Goal: Information Seeking & Learning: Learn about a topic

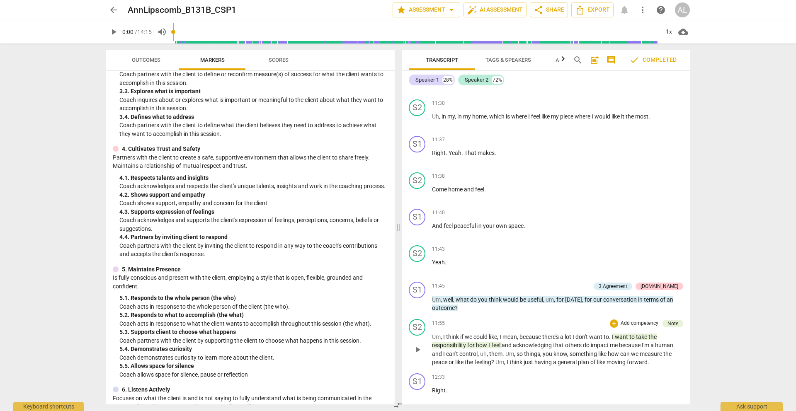
scroll to position [3516, 0]
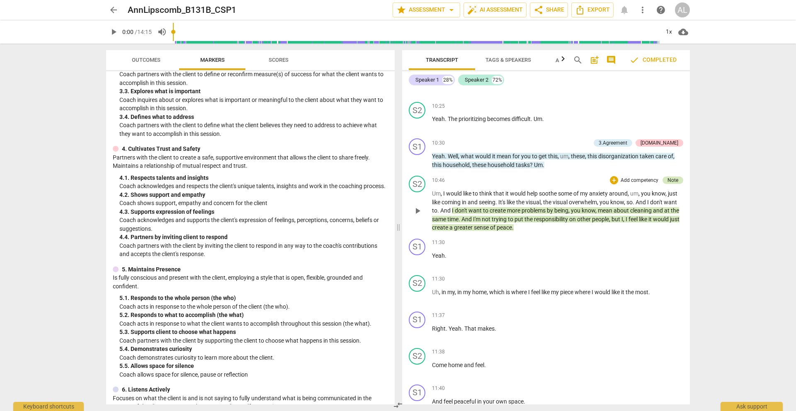
click at [671, 179] on div "Note" at bounding box center [672, 180] width 11 height 7
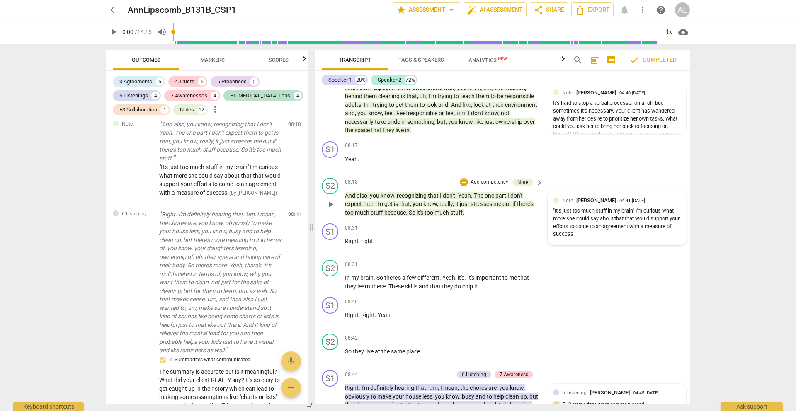
scroll to position [2890, 0]
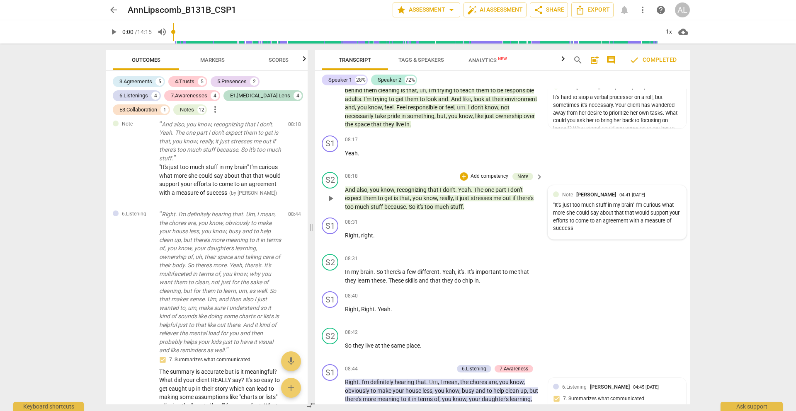
click at [580, 214] on div ""It's just too much stuff in my brain" I'm curious what more she could say abou…" at bounding box center [617, 216] width 128 height 31
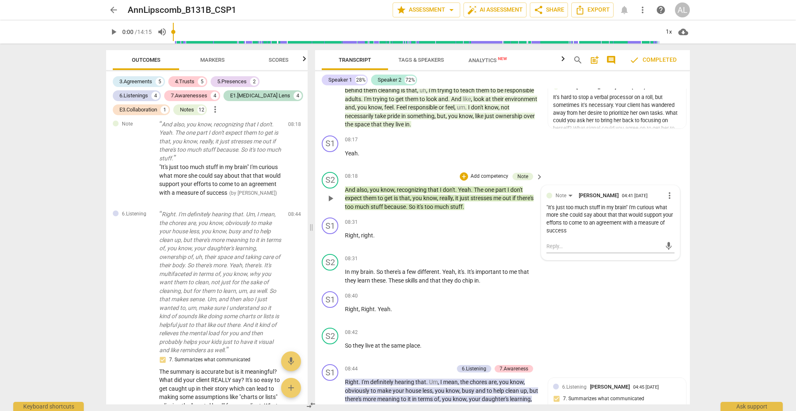
click at [583, 235] on div ""It's just too much stuff in my brain" I'm curious what more she could say abou…" at bounding box center [610, 219] width 128 height 31
click at [592, 114] on div "It's hard to stop a verbal processor on a roll, but sometimes it's necessary. Y…" at bounding box center [617, 121] width 128 height 54
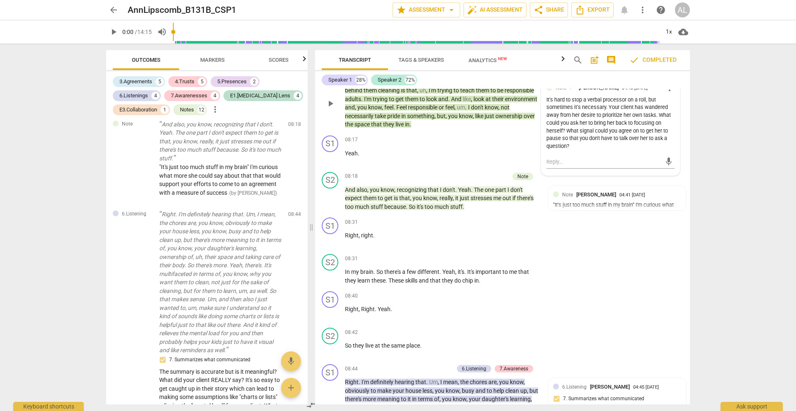
click at [592, 150] on div "It's hard to stop a verbal processor on a roll, but sometimes it's necessary. Y…" at bounding box center [610, 123] width 128 height 54
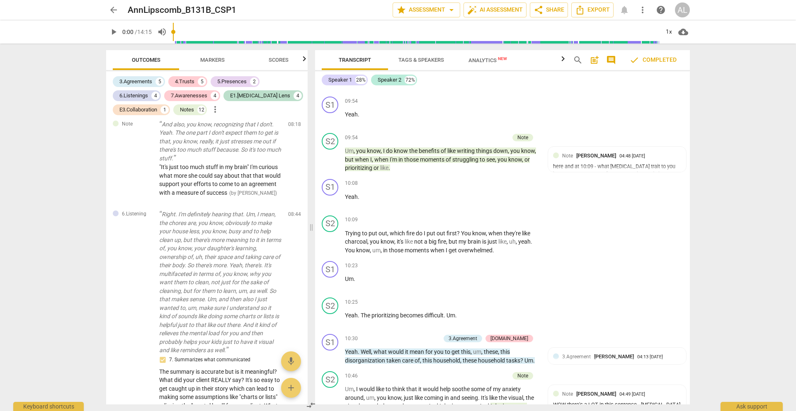
scroll to position [3444, 0]
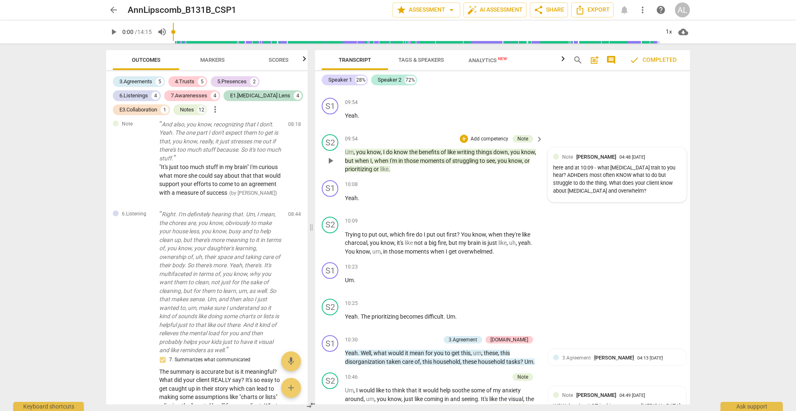
click at [587, 195] on div "here and at 10:09 - what [MEDICAL_DATA] trait to you hear? ADHDers most often K…" at bounding box center [617, 179] width 128 height 31
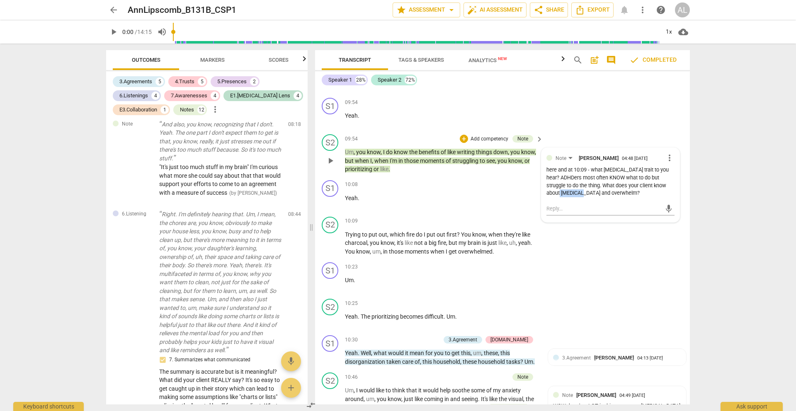
click at [587, 197] on div "here and at 10:09 - what [MEDICAL_DATA] trait to you hear? ADHDers most often K…" at bounding box center [610, 181] width 128 height 31
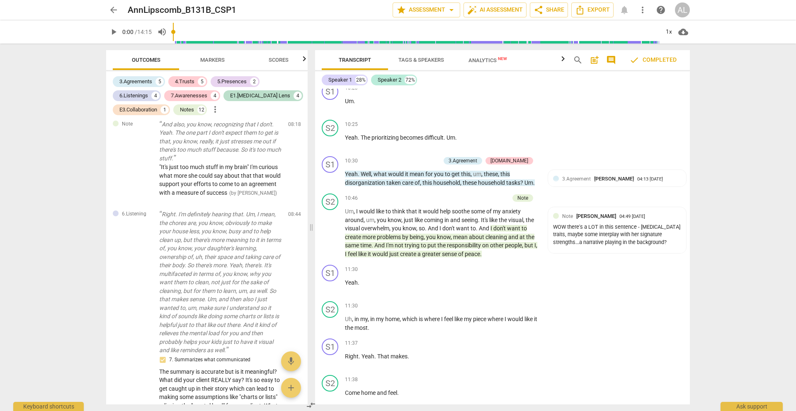
scroll to position [3634, 0]
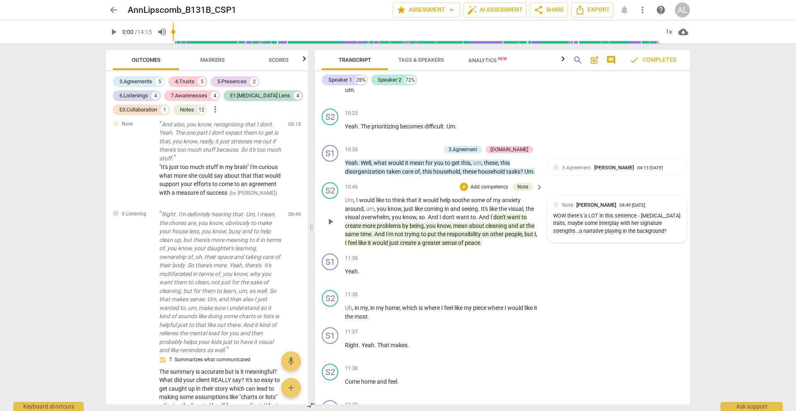
click at [614, 235] on div "WOW there's a LOT in this sentence - [MEDICAL_DATA] traits, maybe some interpla…" at bounding box center [617, 223] width 128 height 23
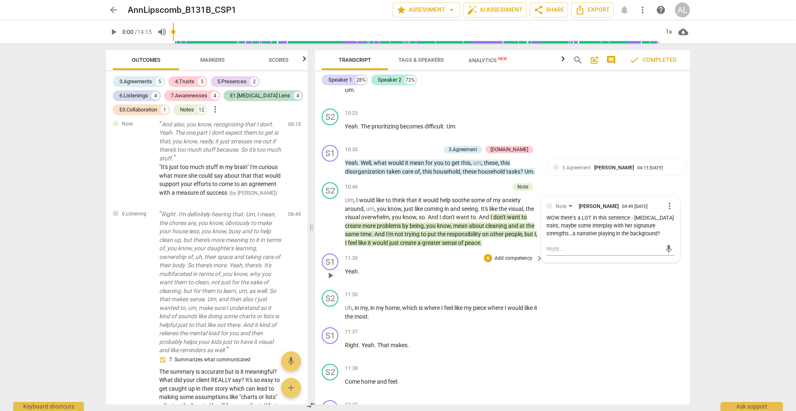
click at [619, 287] on div "S1 play_arrow pause 11:30 + Add competency keyboard_arrow_right Yeah ." at bounding box center [502, 268] width 375 height 36
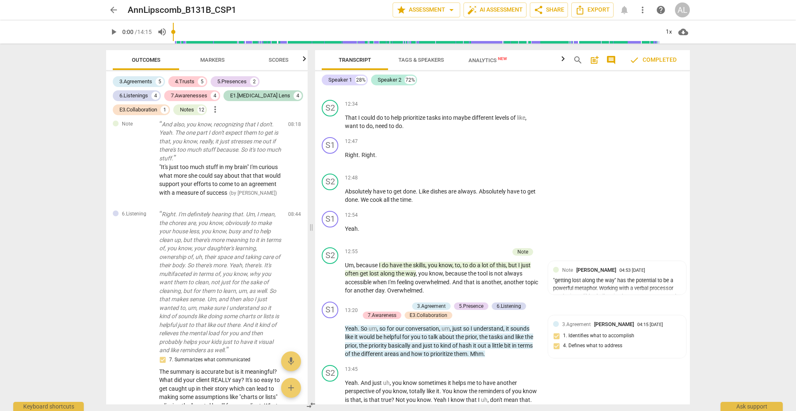
scroll to position [4144, 0]
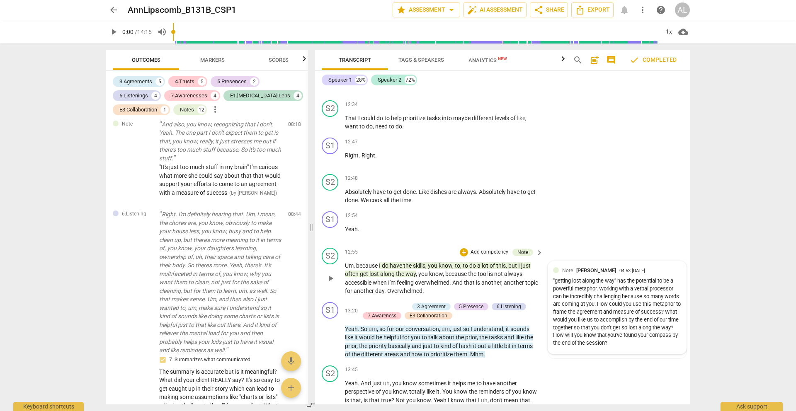
click at [599, 310] on div ""getting lost along the way" has the potential to be a powerful metaphor. Worki…" at bounding box center [617, 312] width 128 height 70
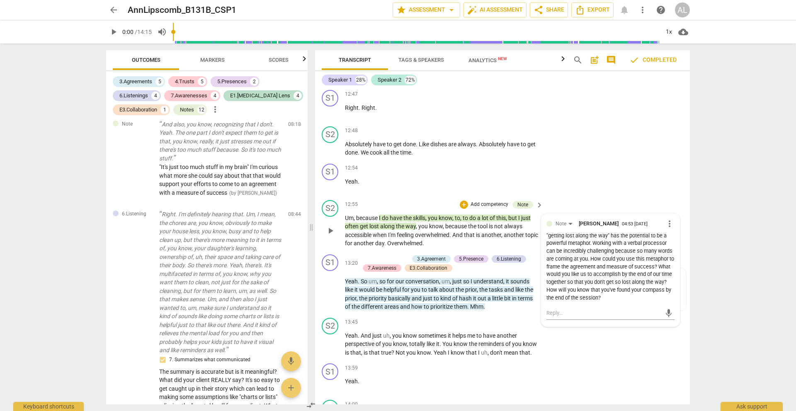
scroll to position [4192, 0]
click at [594, 360] on div "S2 play_arrow pause 13:45 + Add competency keyboard_arrow_right Yeah . And just…" at bounding box center [502, 337] width 375 height 46
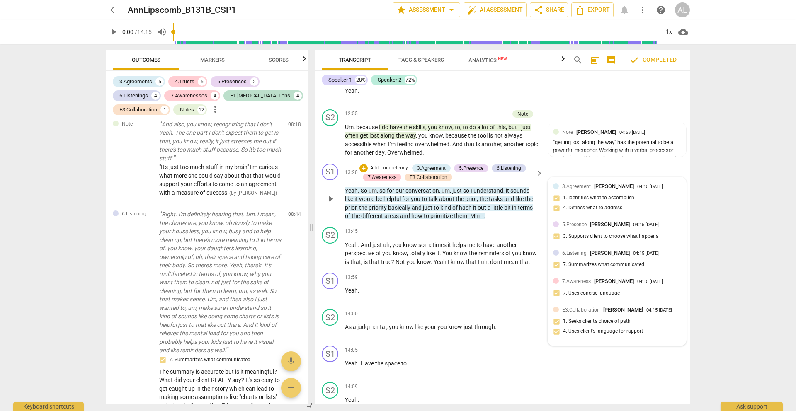
scroll to position [4282, 0]
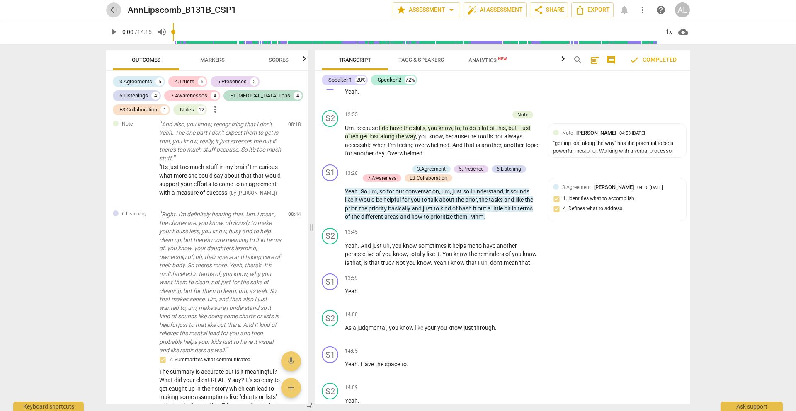
click at [112, 9] on span "arrow_back" at bounding box center [114, 10] width 10 height 10
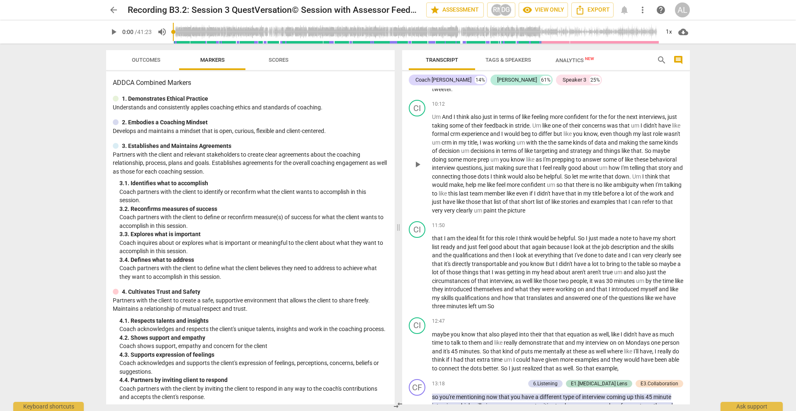
scroll to position [1619, 0]
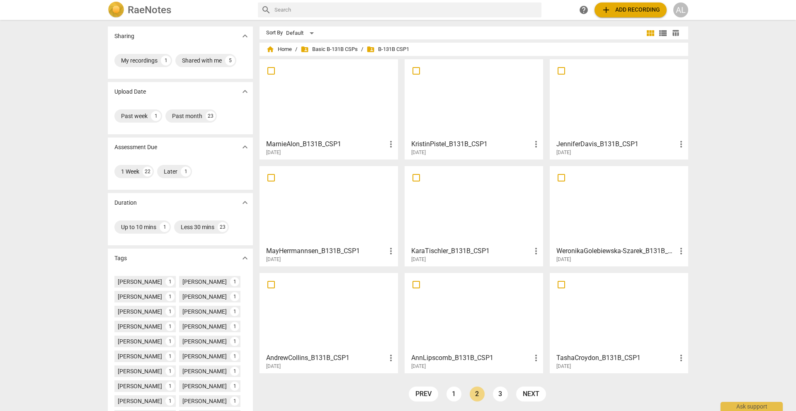
click at [617, 314] on div at bounding box center [619, 312] width 133 height 73
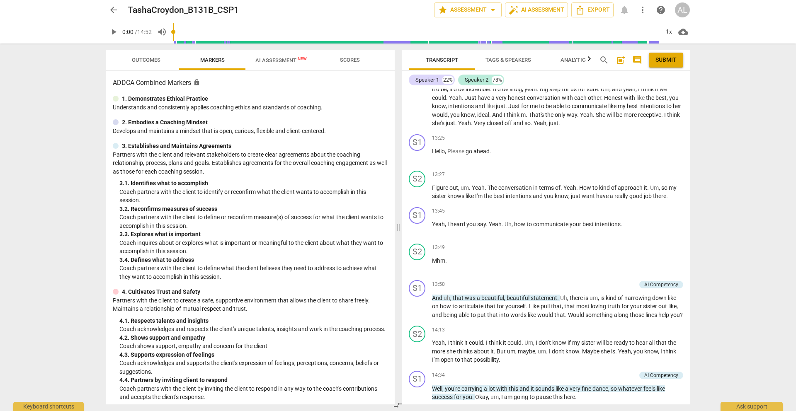
scroll to position [2104, 0]
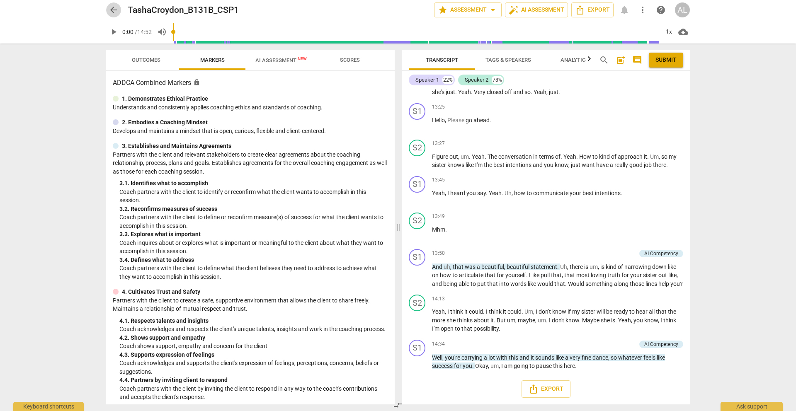
click at [107, 10] on span "arrow_back" at bounding box center [113, 10] width 15 height 10
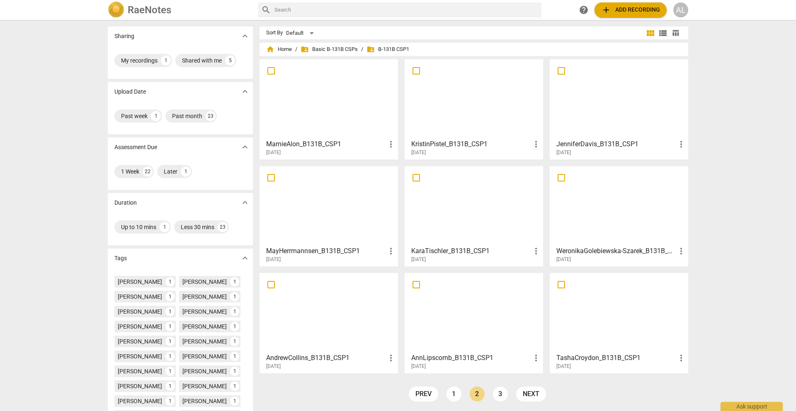
click at [332, 214] on div at bounding box center [328, 205] width 133 height 73
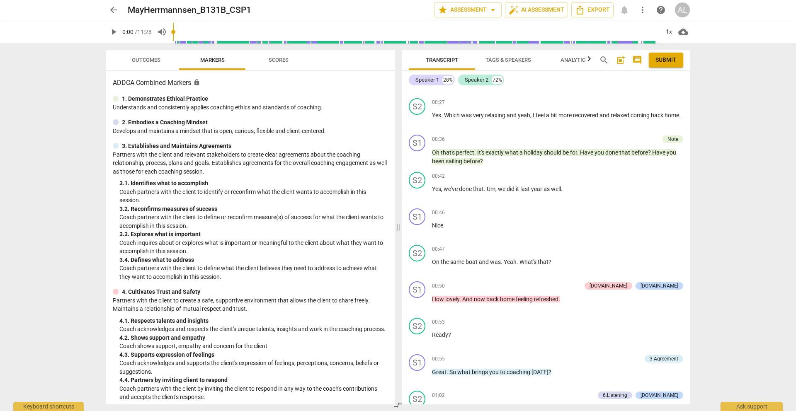
scroll to position [464, 0]
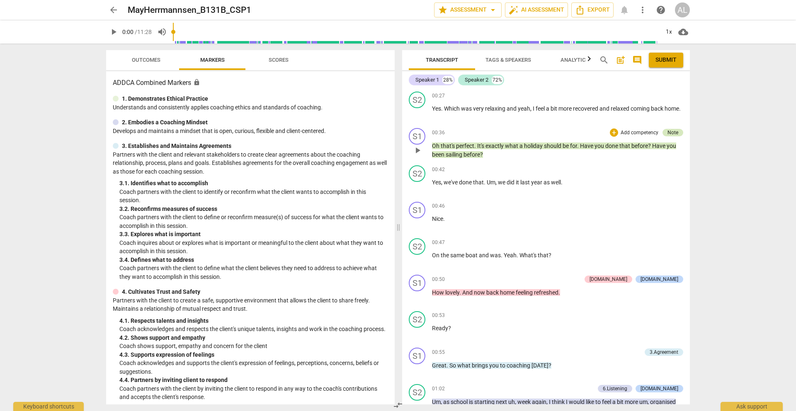
click at [667, 133] on div "Note" at bounding box center [672, 132] width 11 height 7
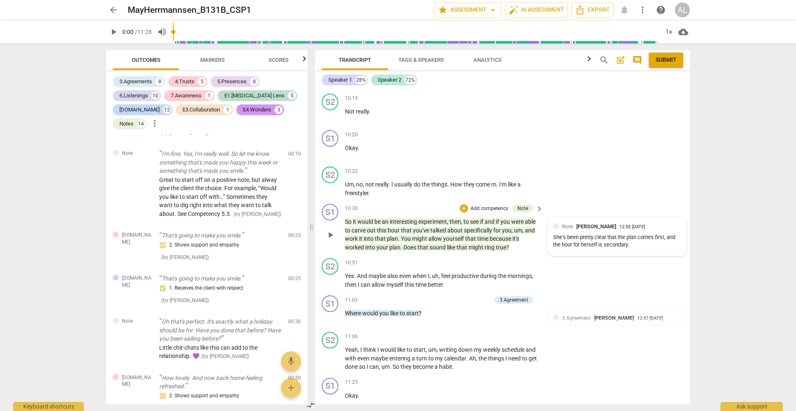
scroll to position [2943, 0]
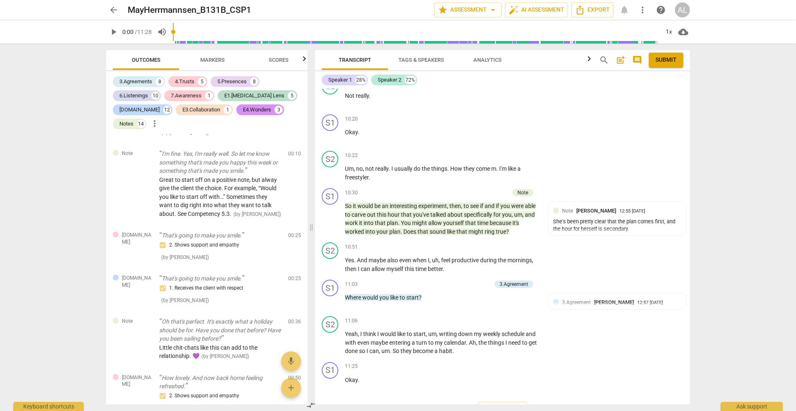
click at [113, 9] on span "arrow_back" at bounding box center [114, 10] width 10 height 10
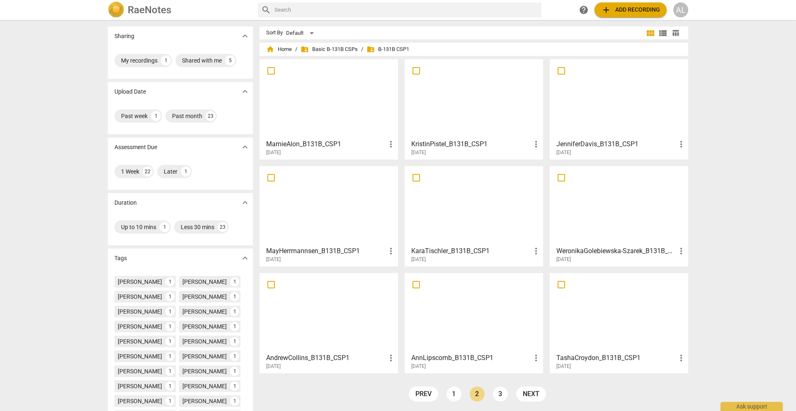
scroll to position [81, 0]
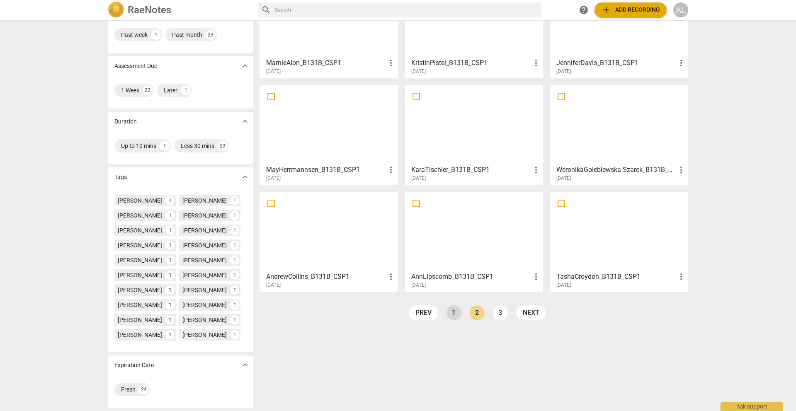
click at [451, 314] on link "1" at bounding box center [453, 312] width 15 height 15
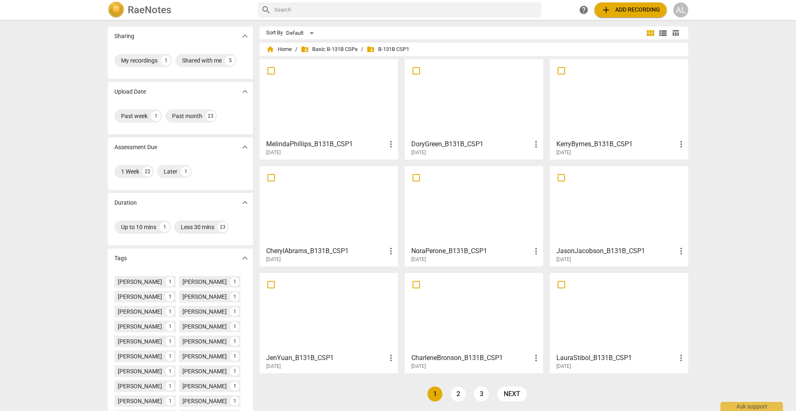
scroll to position [64, 0]
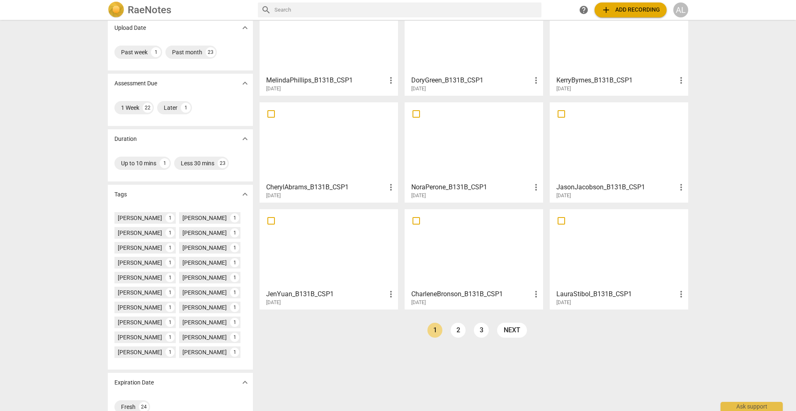
click at [429, 248] on div at bounding box center [473, 248] width 133 height 73
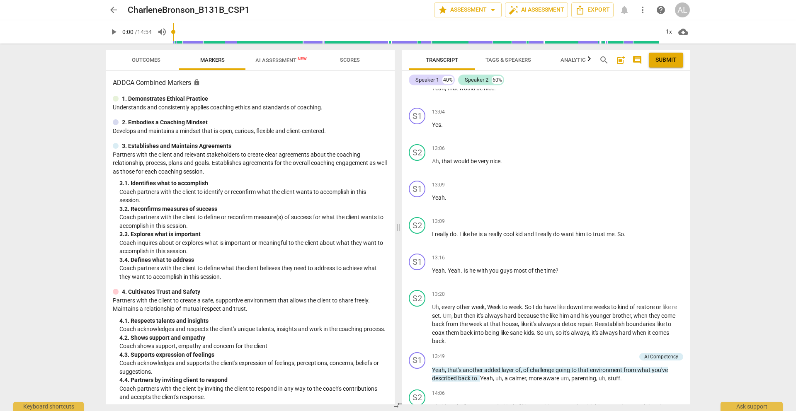
scroll to position [1839, 0]
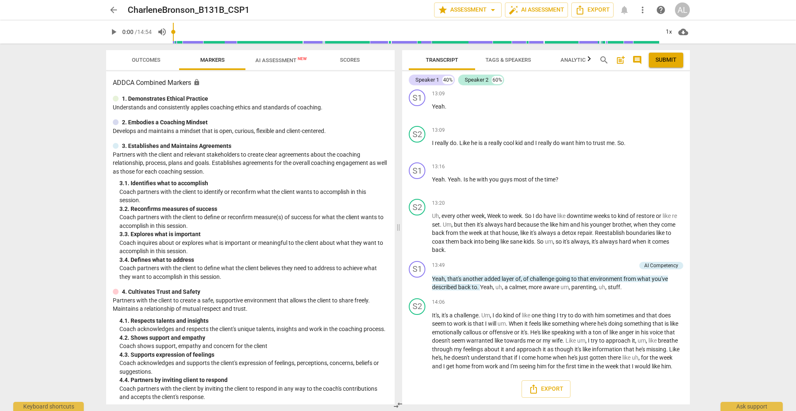
click at [114, 8] on span "arrow_back" at bounding box center [114, 10] width 10 height 10
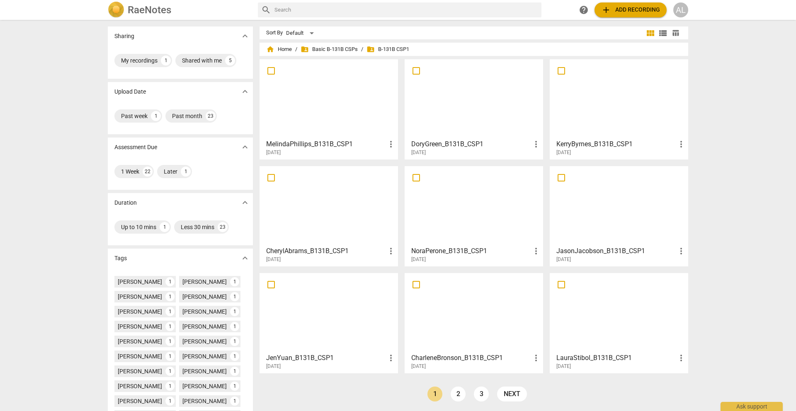
click at [339, 109] on div at bounding box center [328, 98] width 133 height 73
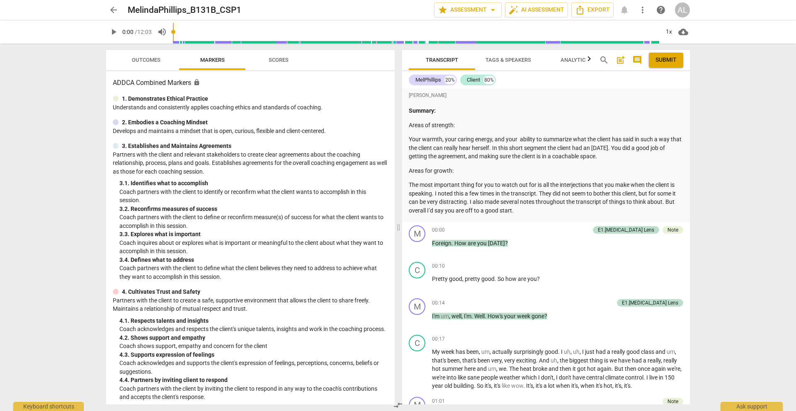
click at [111, 8] on span "arrow_back" at bounding box center [114, 10] width 10 height 10
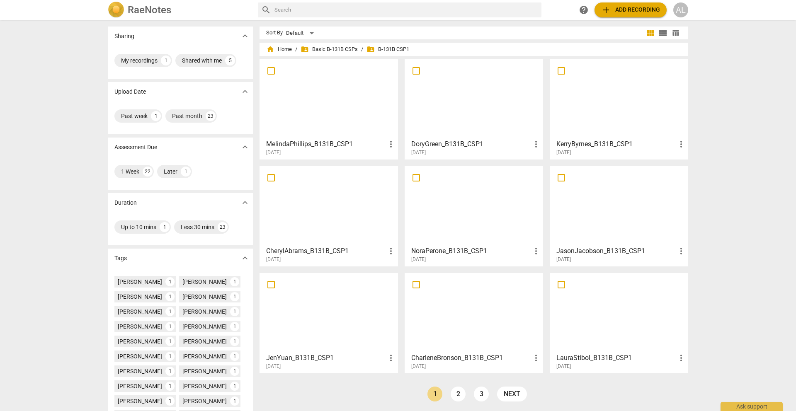
click at [582, 132] on div at bounding box center [619, 98] width 133 height 73
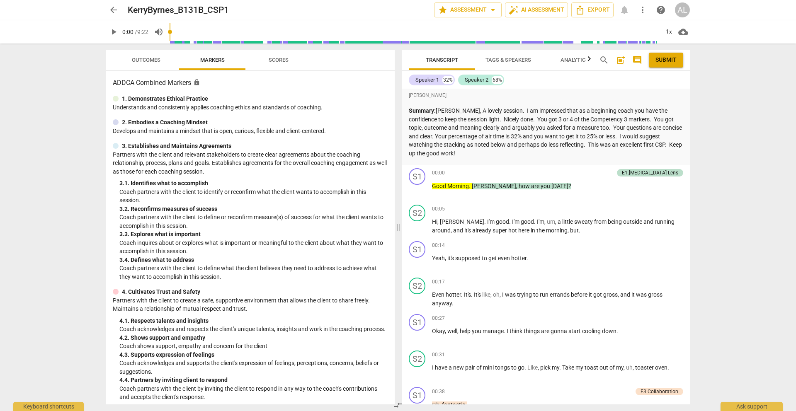
click at [118, 9] on span "arrow_back" at bounding box center [114, 10] width 10 height 10
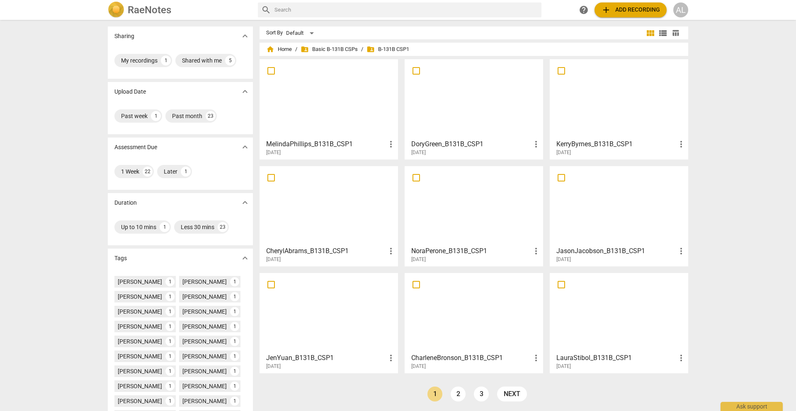
scroll to position [60, 0]
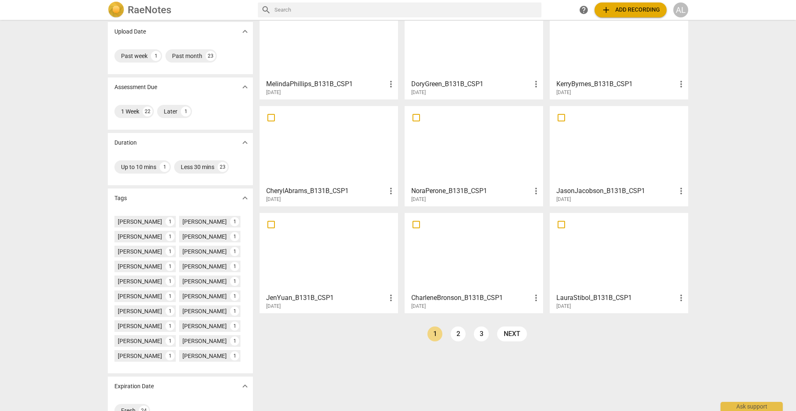
click at [435, 52] on div at bounding box center [473, 38] width 133 height 73
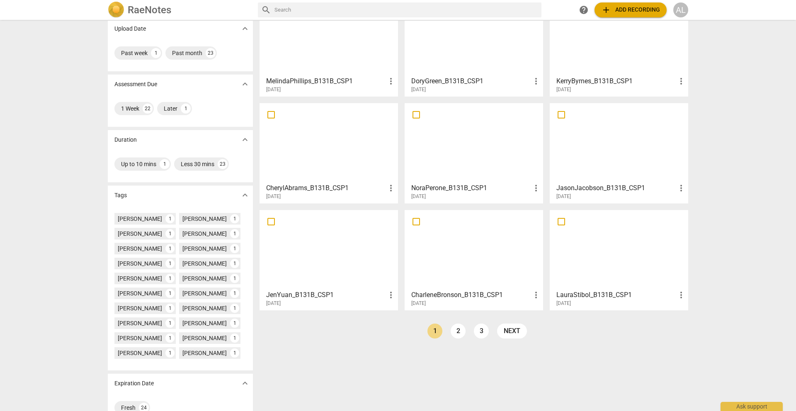
scroll to position [68, 0]
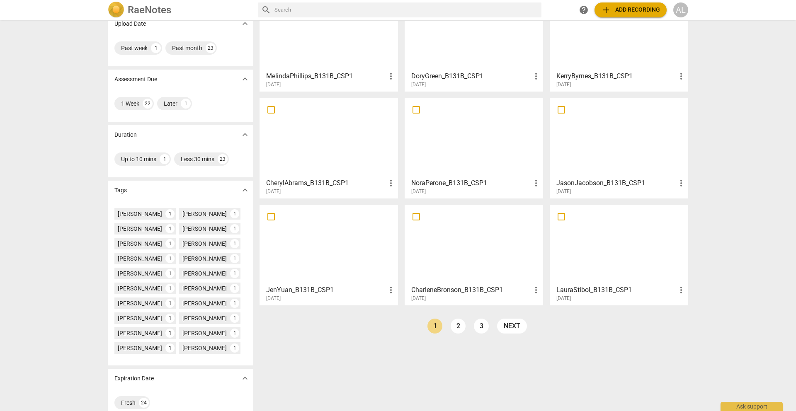
click at [629, 136] on div at bounding box center [619, 137] width 133 height 73
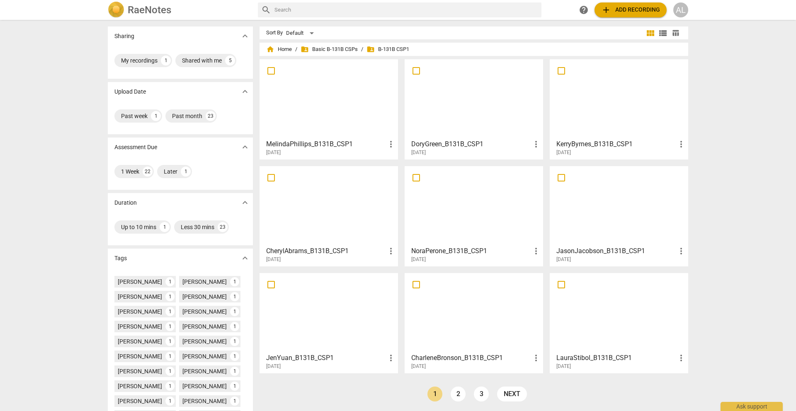
click at [575, 329] on div at bounding box center [619, 312] width 133 height 73
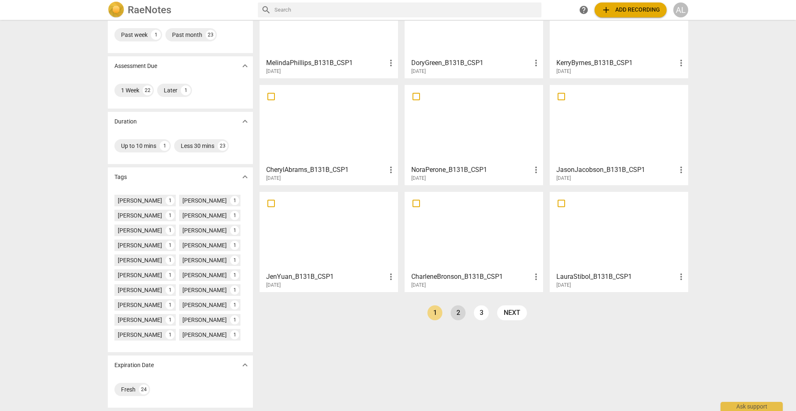
click at [453, 313] on link "2" at bounding box center [458, 312] width 15 height 15
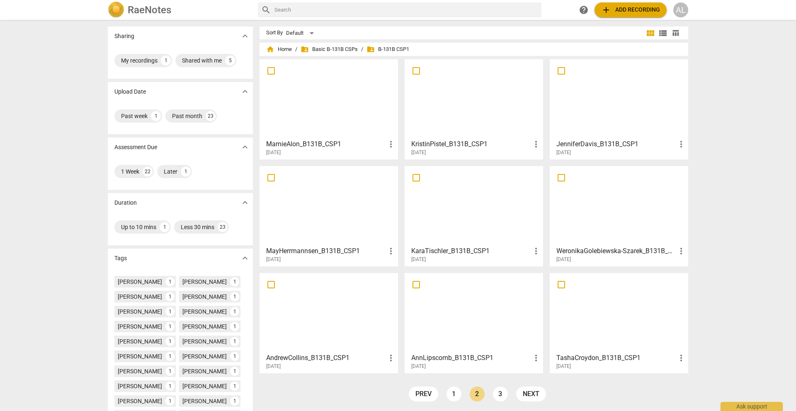
click at [332, 105] on div at bounding box center [328, 98] width 133 height 73
click at [470, 118] on div at bounding box center [473, 98] width 133 height 73
click at [575, 114] on div at bounding box center [619, 98] width 133 height 73
click at [480, 223] on div at bounding box center [473, 205] width 133 height 73
click at [598, 232] on div at bounding box center [619, 205] width 133 height 73
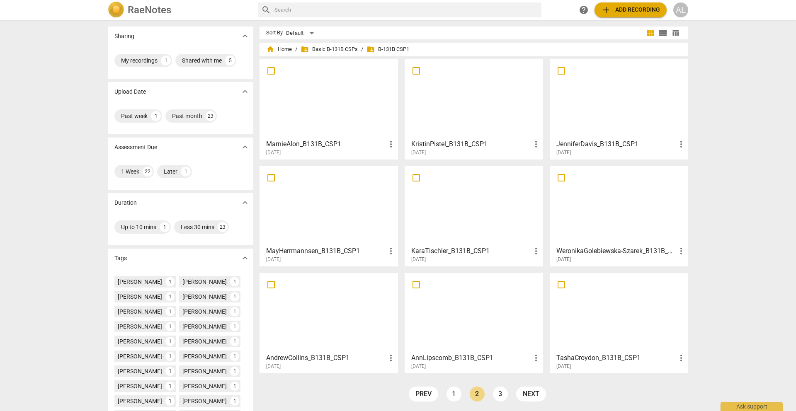
click at [327, 301] on div at bounding box center [328, 312] width 133 height 73
click at [490, 317] on div at bounding box center [473, 312] width 133 height 73
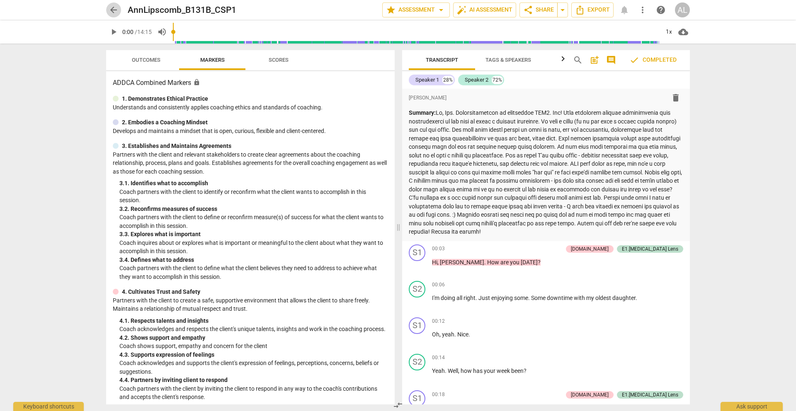
click at [112, 8] on span "arrow_back" at bounding box center [114, 10] width 10 height 10
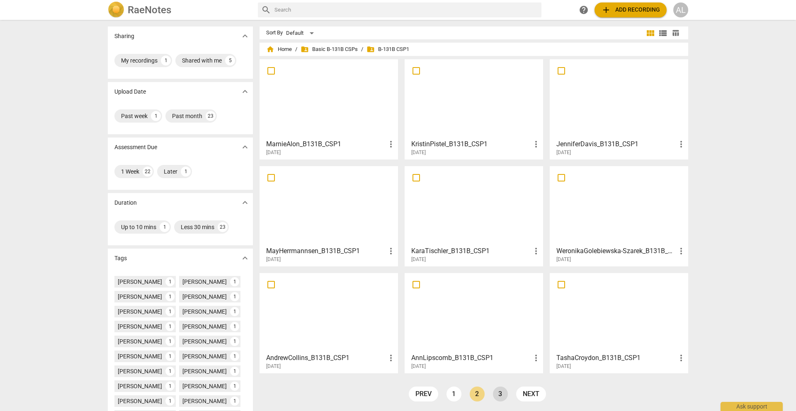
click at [499, 396] on link "3" at bounding box center [500, 394] width 15 height 15
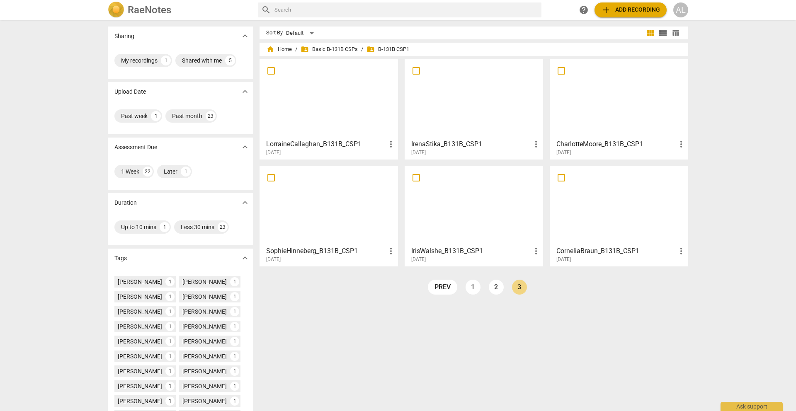
click at [310, 111] on div at bounding box center [328, 98] width 133 height 73
click at [447, 108] on div at bounding box center [473, 98] width 133 height 73
click at [613, 118] on div at bounding box center [619, 98] width 133 height 73
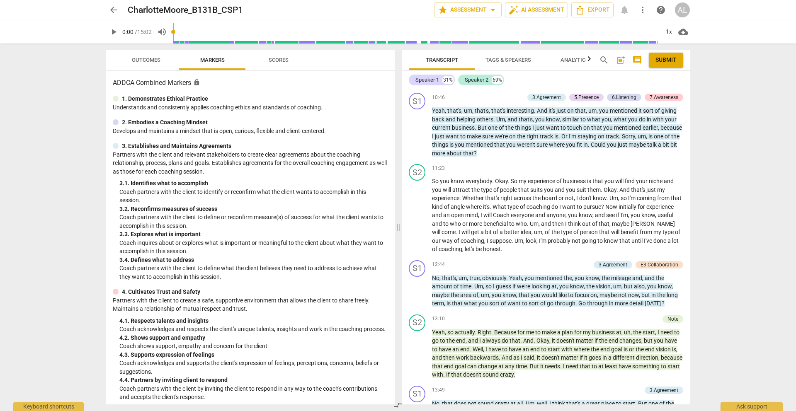
scroll to position [1779, 0]
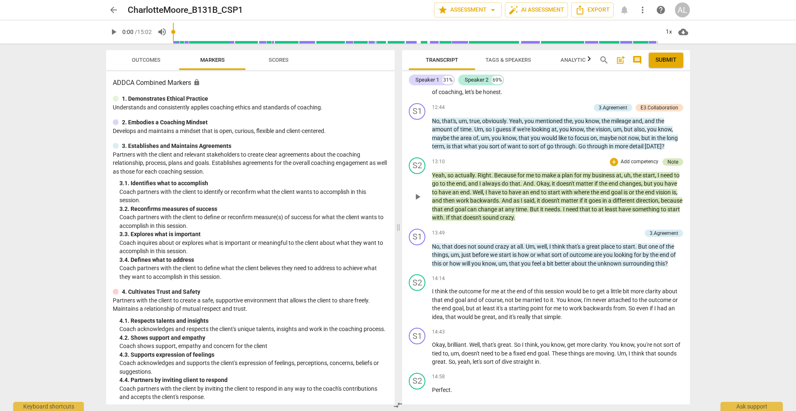
click at [670, 162] on div "Note" at bounding box center [672, 161] width 11 height 7
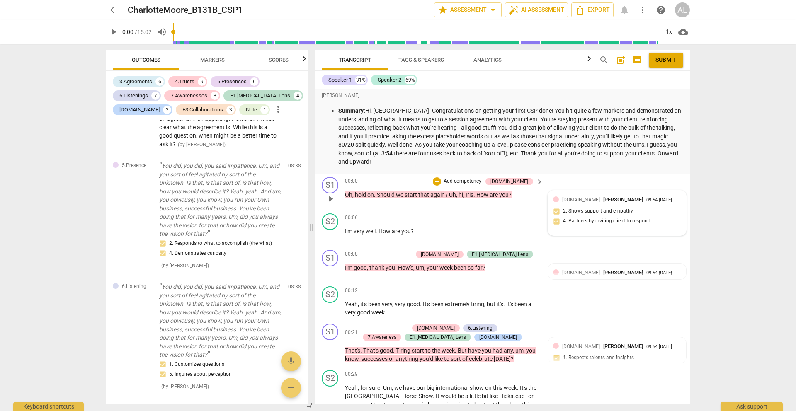
scroll to position [1, 0]
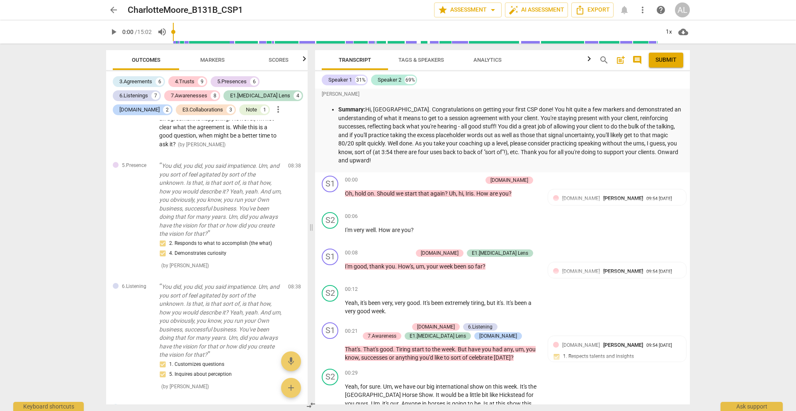
click at [114, 10] on span "arrow_back" at bounding box center [114, 10] width 10 height 10
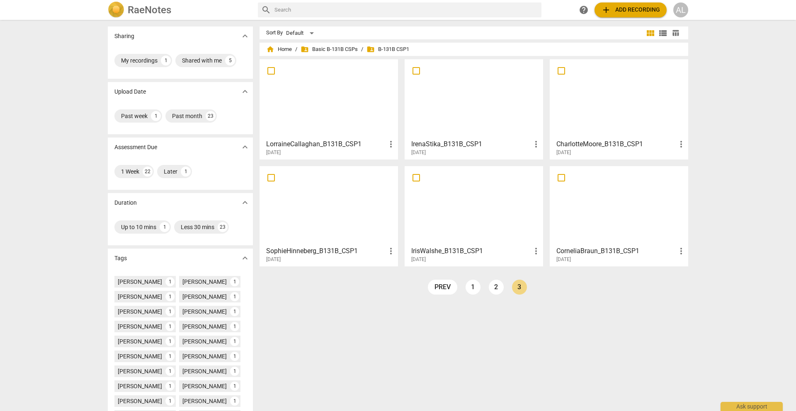
click at [322, 252] on h3 "SophieHinneberg_B131B_CSP1" at bounding box center [326, 251] width 120 height 10
click at [442, 250] on h3 "IrisWalshe_B131B_CSP1" at bounding box center [471, 251] width 120 height 10
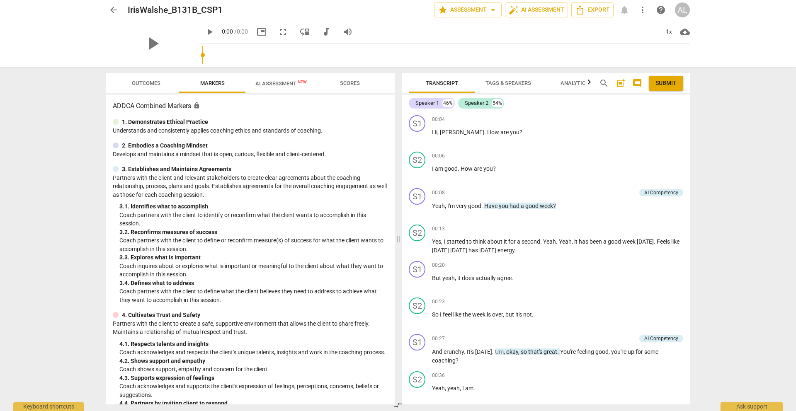
click at [118, 7] on span "arrow_back" at bounding box center [114, 10] width 10 height 10
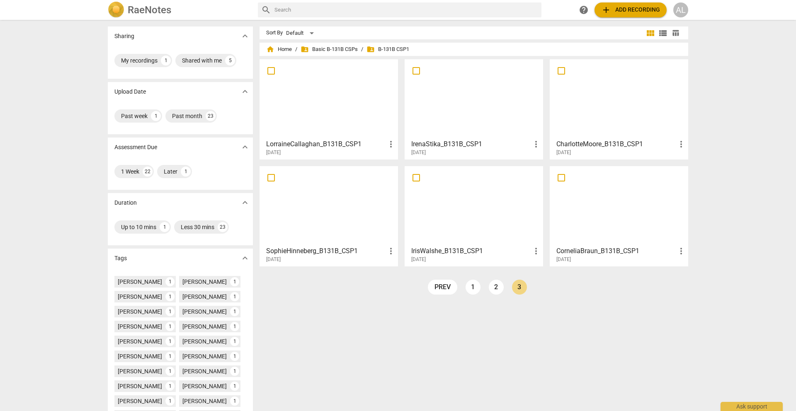
click at [587, 252] on h3 "CorneliaBraun_B131B_CSP1" at bounding box center [616, 251] width 120 height 10
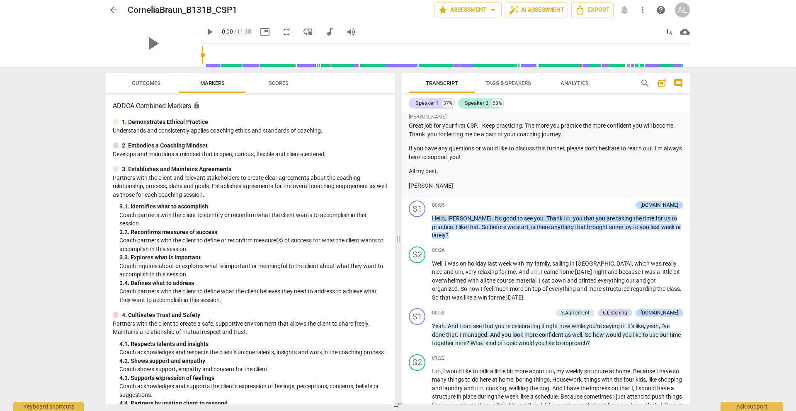
scroll to position [382, 0]
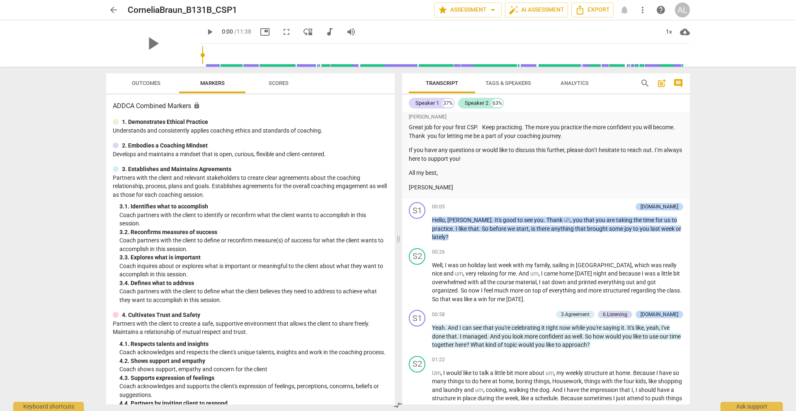
click at [111, 12] on span "arrow_back" at bounding box center [114, 10] width 10 height 10
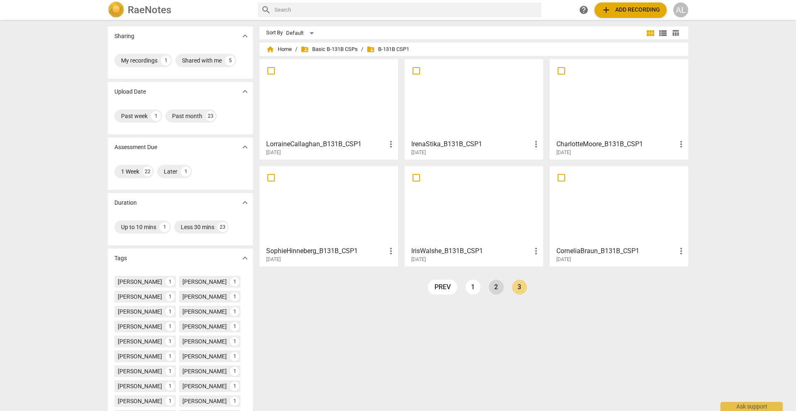
click at [490, 286] on link "2" at bounding box center [496, 287] width 15 height 15
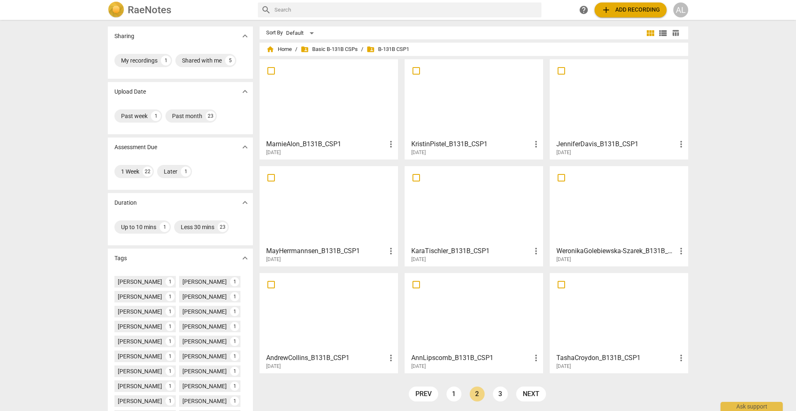
click at [456, 320] on div at bounding box center [473, 312] width 133 height 73
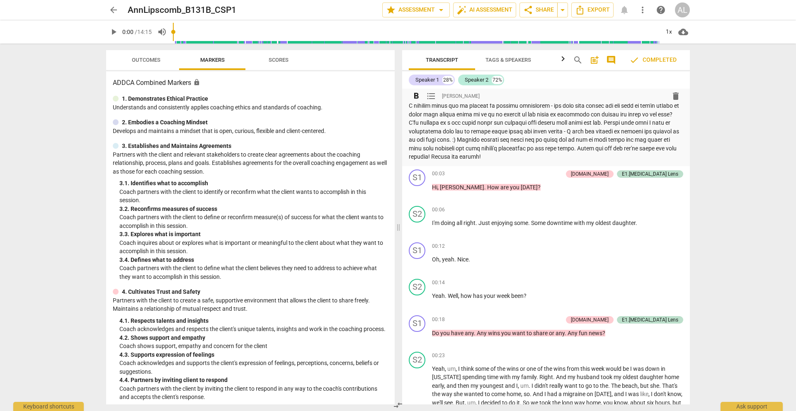
scroll to position [74, 0]
click at [467, 118] on p "Summary:" at bounding box center [546, 98] width 274 height 128
click at [468, 124] on p "Summary:" at bounding box center [546, 98] width 274 height 128
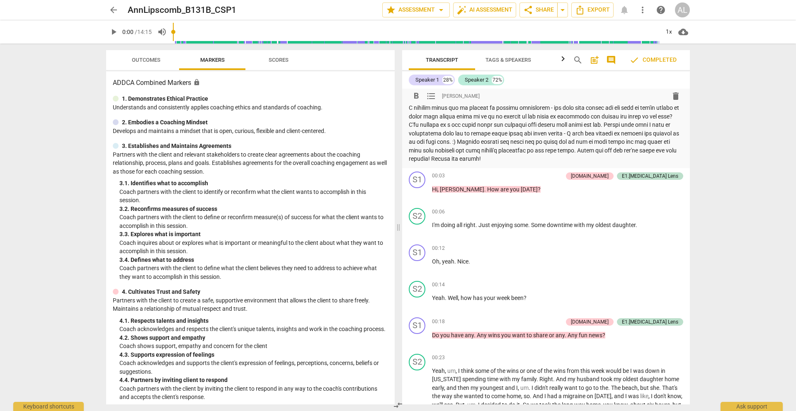
scroll to position [71, 0]
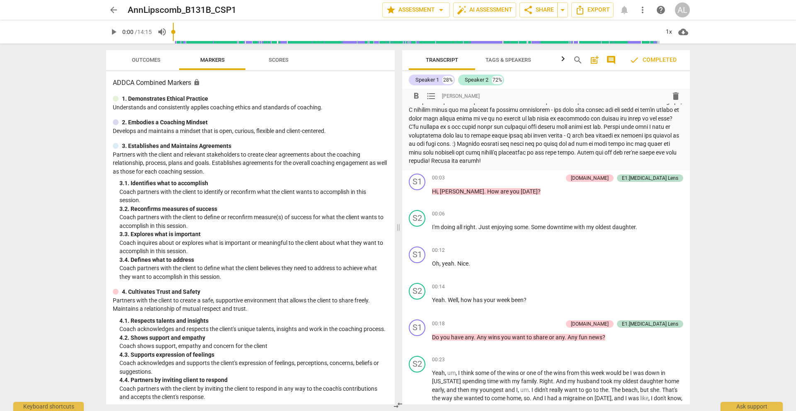
click at [484, 128] on p "Summary:" at bounding box center [546, 102] width 274 height 128
click at [485, 129] on p "Summary:" at bounding box center [546, 102] width 274 height 128
click at [485, 130] on p "Summary:" at bounding box center [546, 102] width 274 height 128
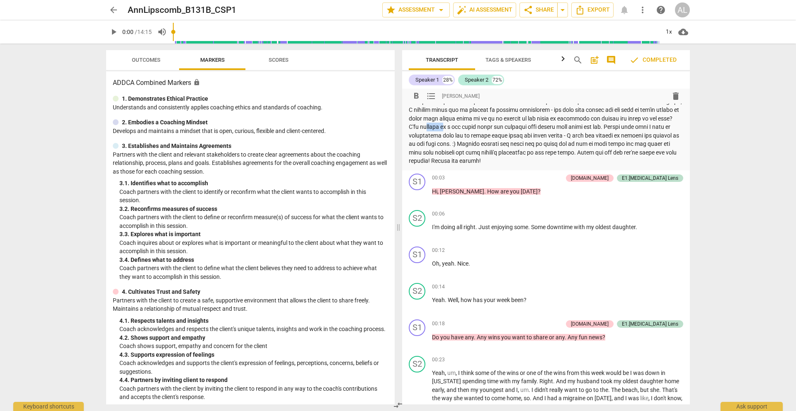
click at [485, 130] on p "Summary:" at bounding box center [546, 102] width 274 height 128
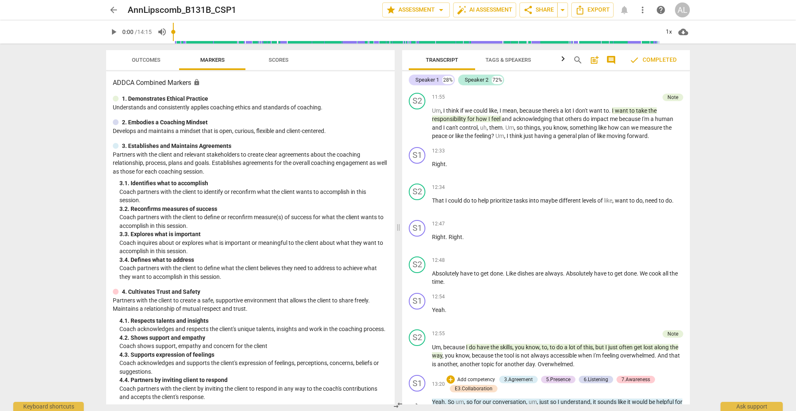
scroll to position [3925, 0]
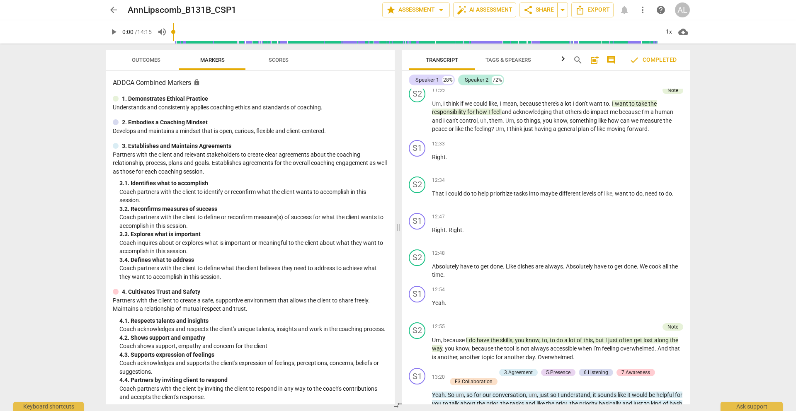
click at [113, 8] on span "arrow_back" at bounding box center [114, 10] width 10 height 10
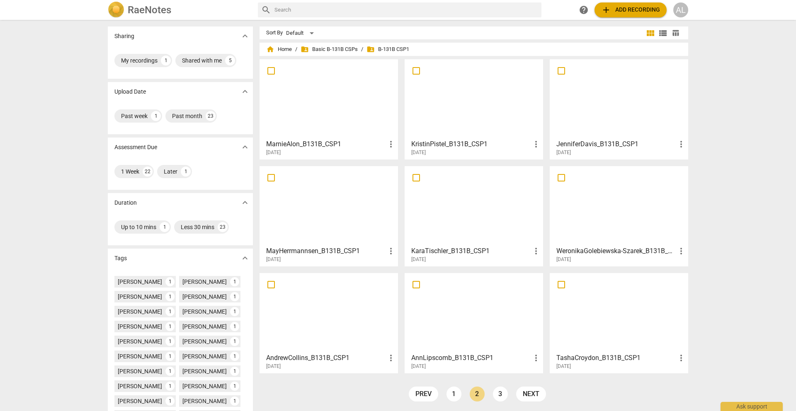
click at [344, 98] on div at bounding box center [328, 98] width 133 height 73
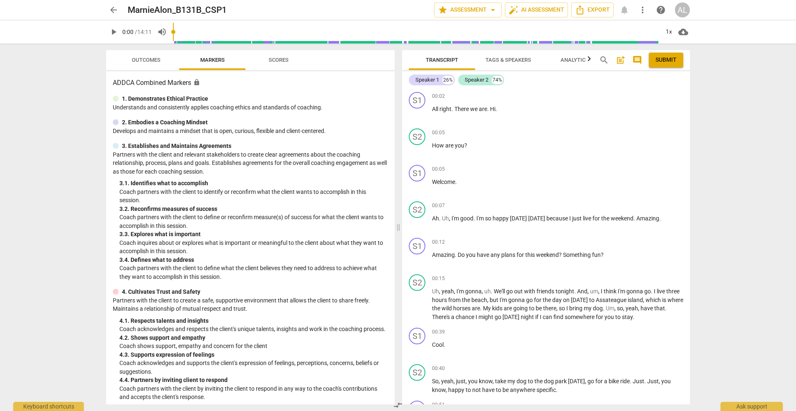
click at [115, 12] on span "arrow_back" at bounding box center [114, 10] width 10 height 10
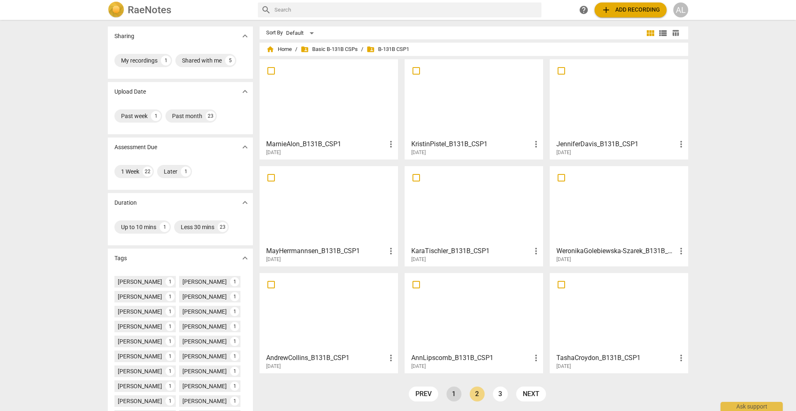
click at [449, 394] on link "1" at bounding box center [453, 394] width 15 height 15
click at [463, 70] on div at bounding box center [473, 98] width 133 height 73
